Goal: Communication & Community: Ask a question

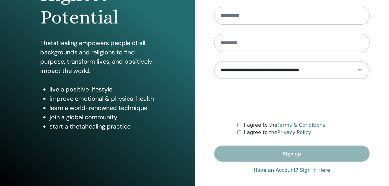
scroll to position [111, 0]
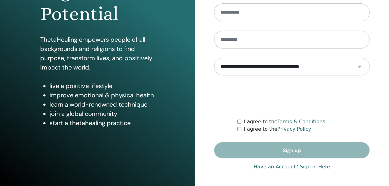
click at [314, 166] on link "Have an Account? Sign in Here" at bounding box center [292, 167] width 76 height 7
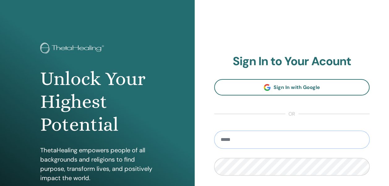
click at [313, 142] on input "email" at bounding box center [292, 140] width 156 height 18
type input "**********"
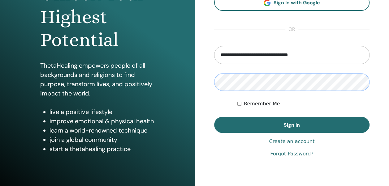
scroll to position [86, 0]
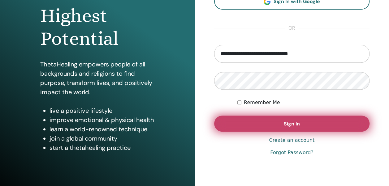
click at [292, 124] on span "Sign In" at bounding box center [292, 124] width 16 height 7
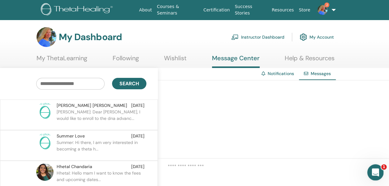
click at [378, 174] on icon "Open Intercom Messenger" at bounding box center [375, 172] width 10 height 10
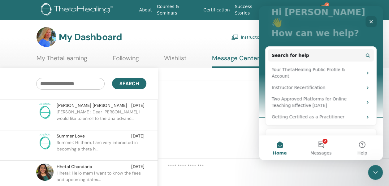
scroll to position [46, 0]
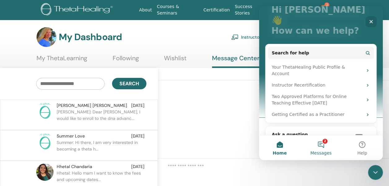
click at [322, 143] on button "2 Messages" at bounding box center [320, 148] width 41 height 25
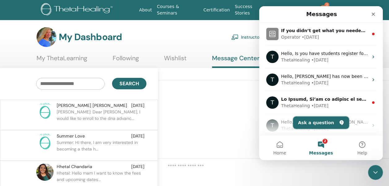
click at [339, 124] on icon "Intercom messenger" at bounding box center [341, 122] width 4 height 5
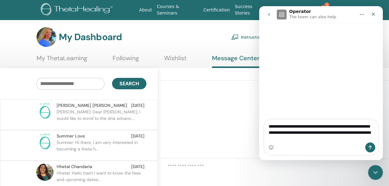
type textarea "**********"
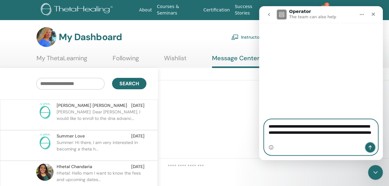
click at [373, 146] on button "Send a message…" at bounding box center [370, 148] width 10 height 10
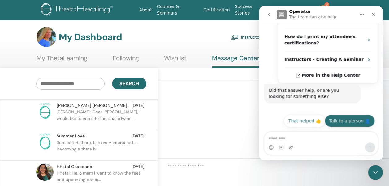
scroll to position [151, 0]
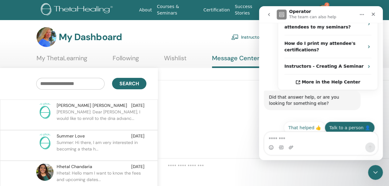
click at [348, 122] on button "Talk to a person 👤" at bounding box center [350, 128] width 50 height 12
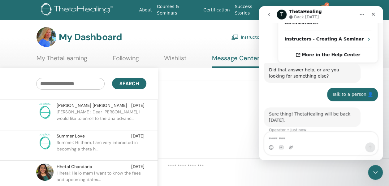
scroll to position [196, 0]
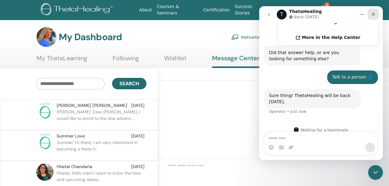
click at [374, 14] on icon "Close" at bounding box center [373, 14] width 3 height 3
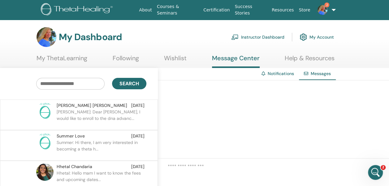
click at [250, 36] on link "Instructor Dashboard" at bounding box center [257, 37] width 53 height 14
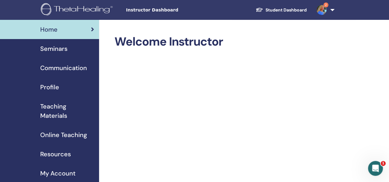
click at [329, 8] on link "2" at bounding box center [324, 10] width 25 height 20
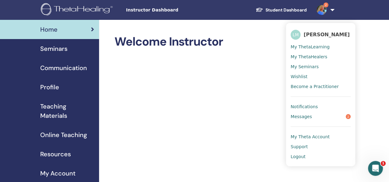
click at [295, 155] on span "Logout" at bounding box center [298, 157] width 15 height 6
